Goal: Check status: Check status

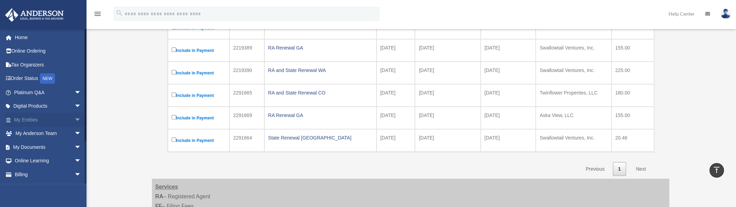
scroll to position [184, 0]
click at [23, 120] on link "My Entities arrow_drop_down" at bounding box center [48, 120] width 87 height 14
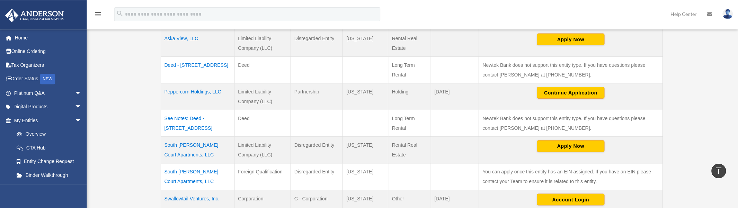
scroll to position [242, 0]
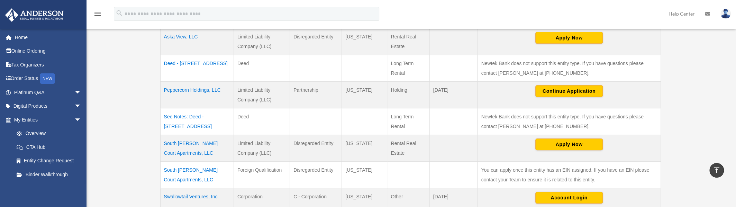
click at [197, 90] on td "Peppercorn Holdings, LLC" at bounding box center [196, 95] width 73 height 27
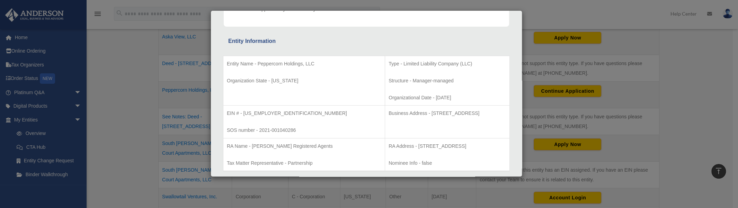
scroll to position [138, 0]
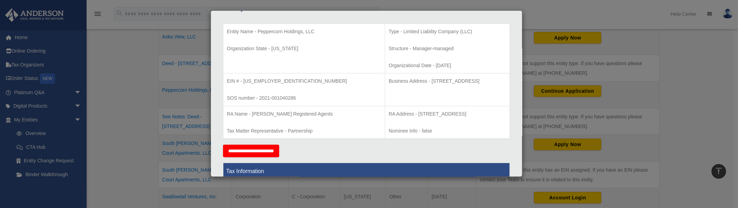
click at [2, 142] on div "Details × Articles Sent Organizational Date" at bounding box center [369, 104] width 738 height 208
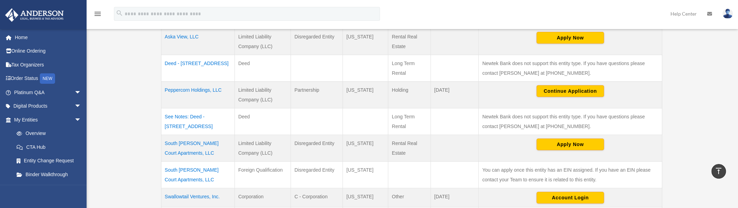
click at [192, 92] on td "Peppercorn Holdings, LLC" at bounding box center [197, 95] width 73 height 27
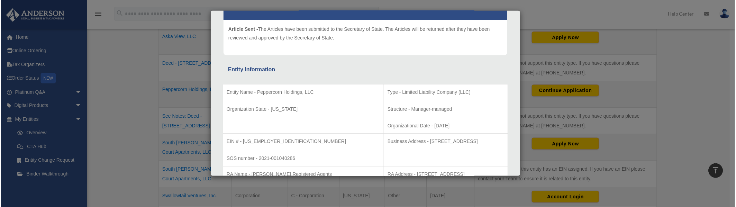
scroll to position [104, 0]
